Goal: Find specific page/section: Find specific page/section

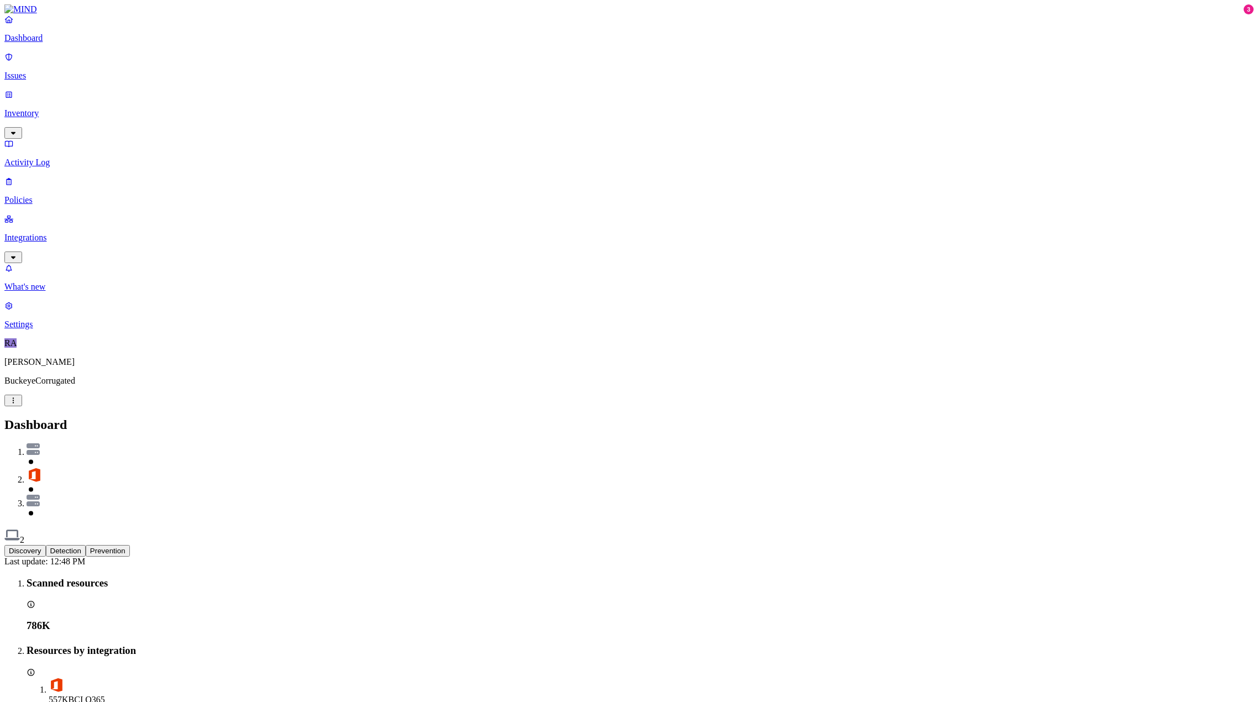
click at [49, 233] on p "Integrations" at bounding box center [628, 238] width 1249 height 10
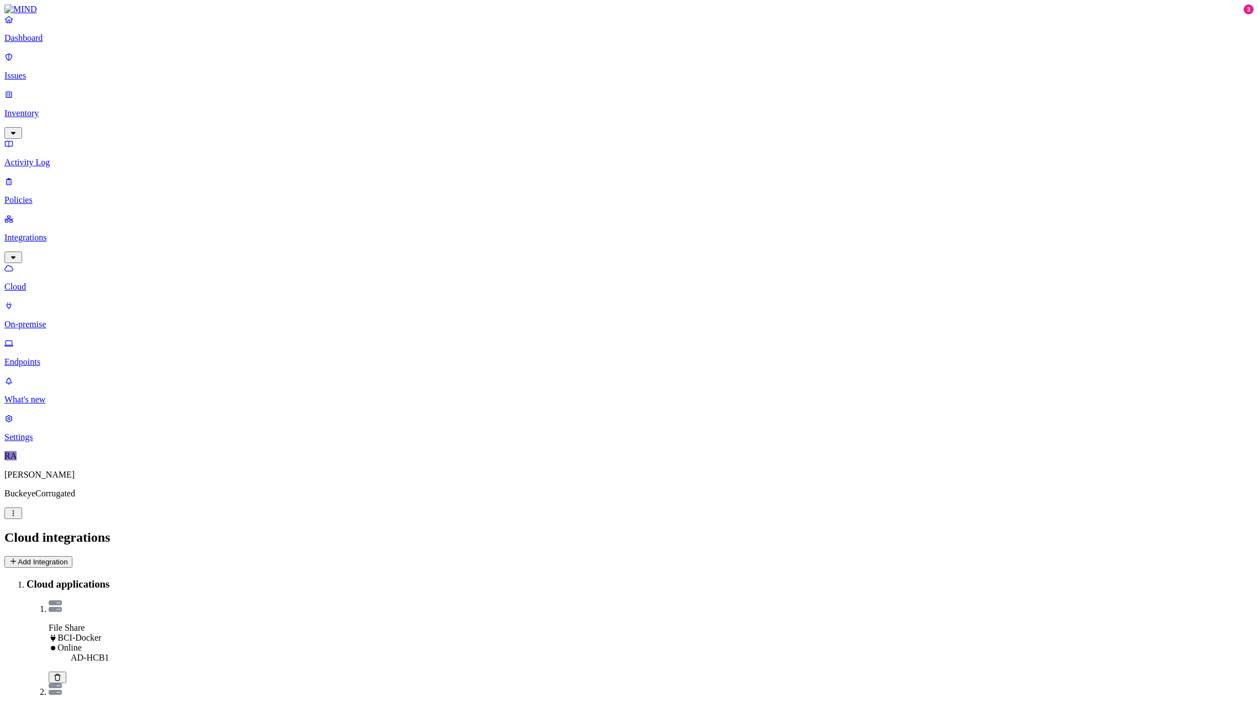
click at [51, 319] on p "On-premise" at bounding box center [628, 324] width 1249 height 10
click at [53, 282] on p "Cloud" at bounding box center [628, 287] width 1249 height 10
